Goal: Use online tool/utility: Utilize a website feature to perform a specific function

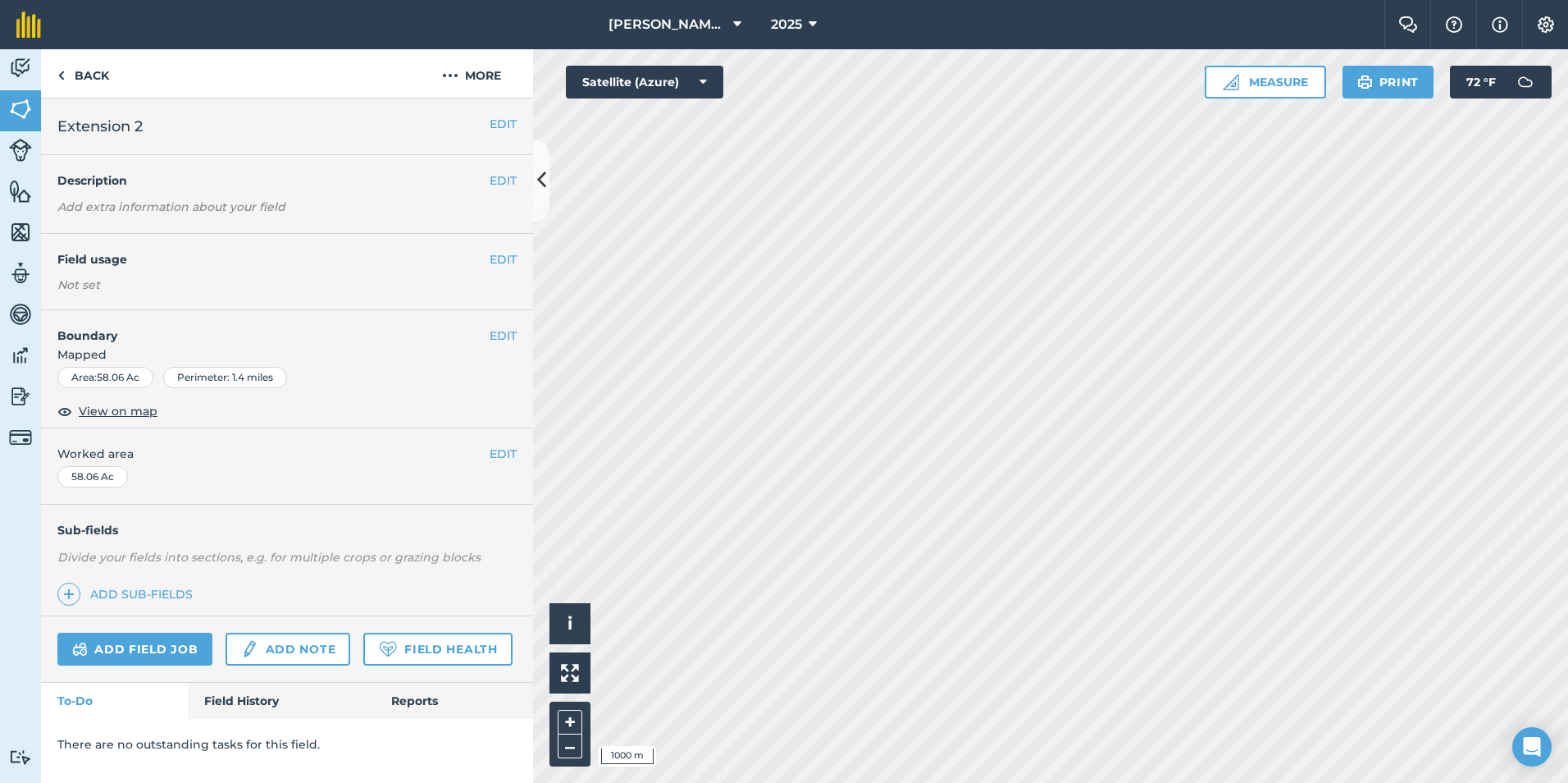
click at [1053, 782] on html "[PERSON_NAME] Farming Company 2025 Farm Chat Help Info Settings [PERSON_NAME] F…" at bounding box center [784, 391] width 1568 height 783
click at [1269, 80] on button "Measure" at bounding box center [1266, 82] width 122 height 33
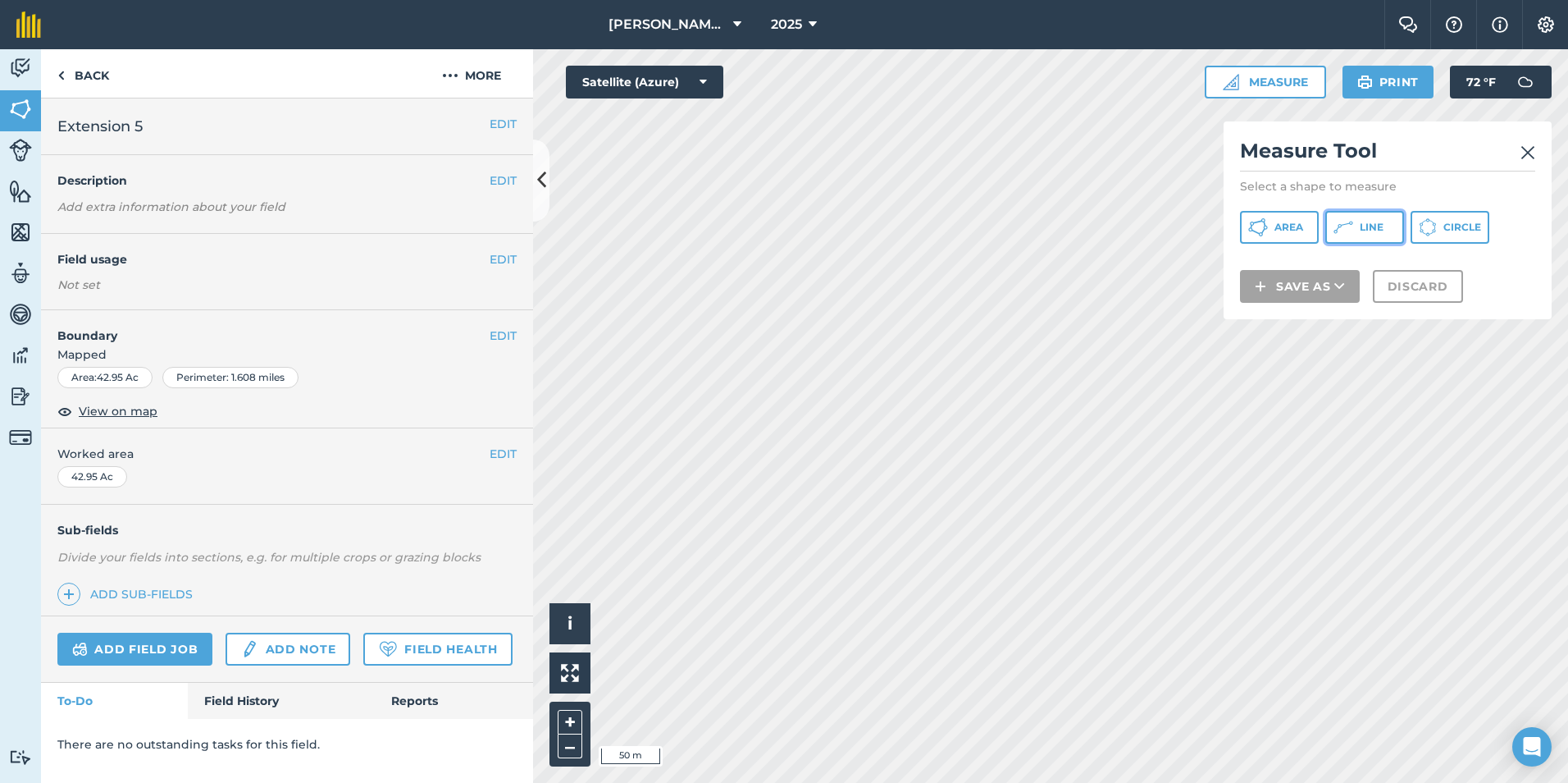
click at [1380, 236] on button "Line" at bounding box center [1364, 227] width 79 height 33
click at [1530, 147] on img at bounding box center [1528, 153] width 15 height 20
